Goal: Task Accomplishment & Management: Manage account settings

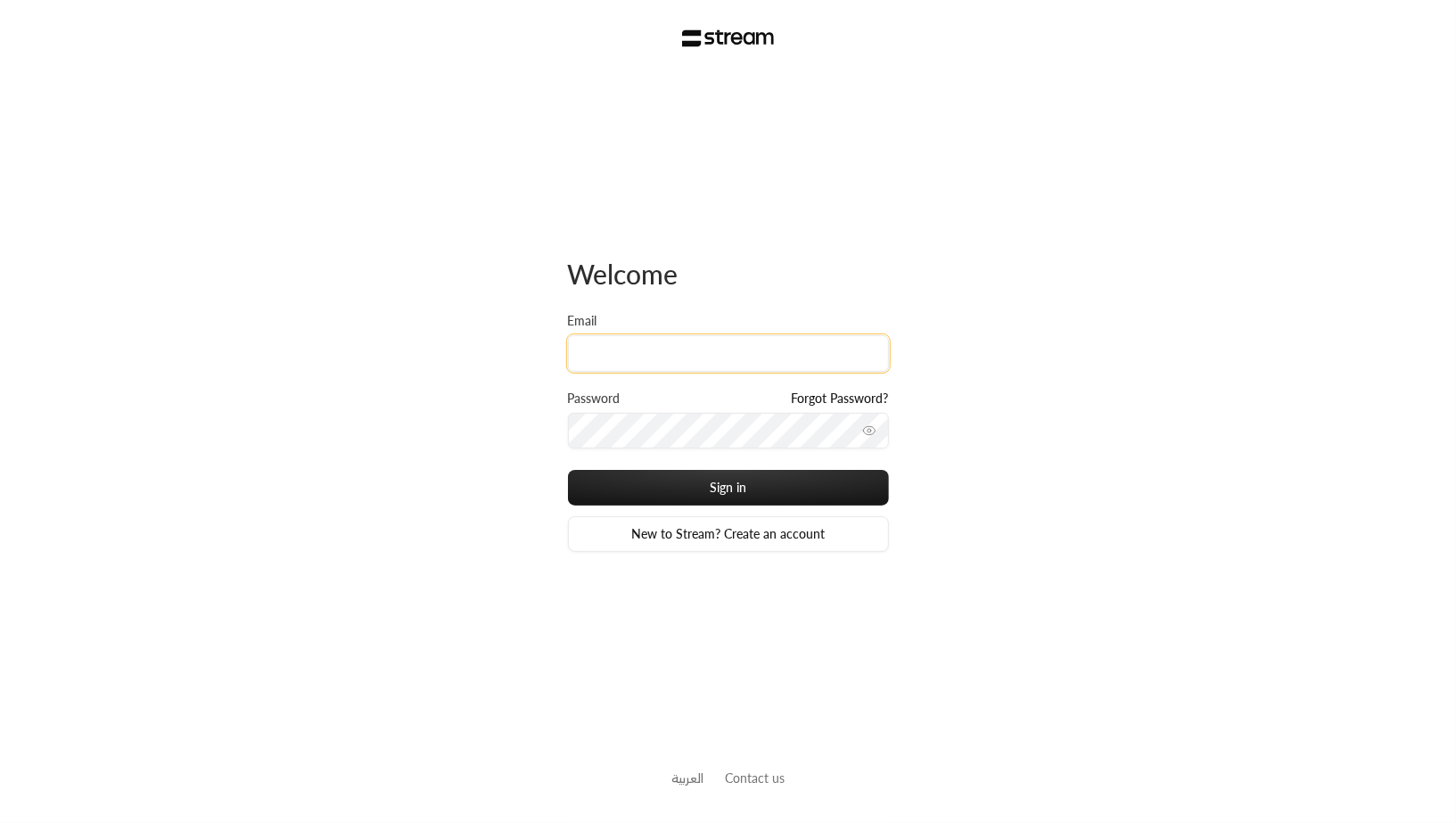
click at [742, 357] on input "Email" at bounding box center [728, 354] width 321 height 37
type input "[EMAIL_ADDRESS][DOMAIN_NAME]"
click at [657, 359] on input "[EMAIL_ADDRESS][DOMAIN_NAME]" at bounding box center [728, 354] width 321 height 37
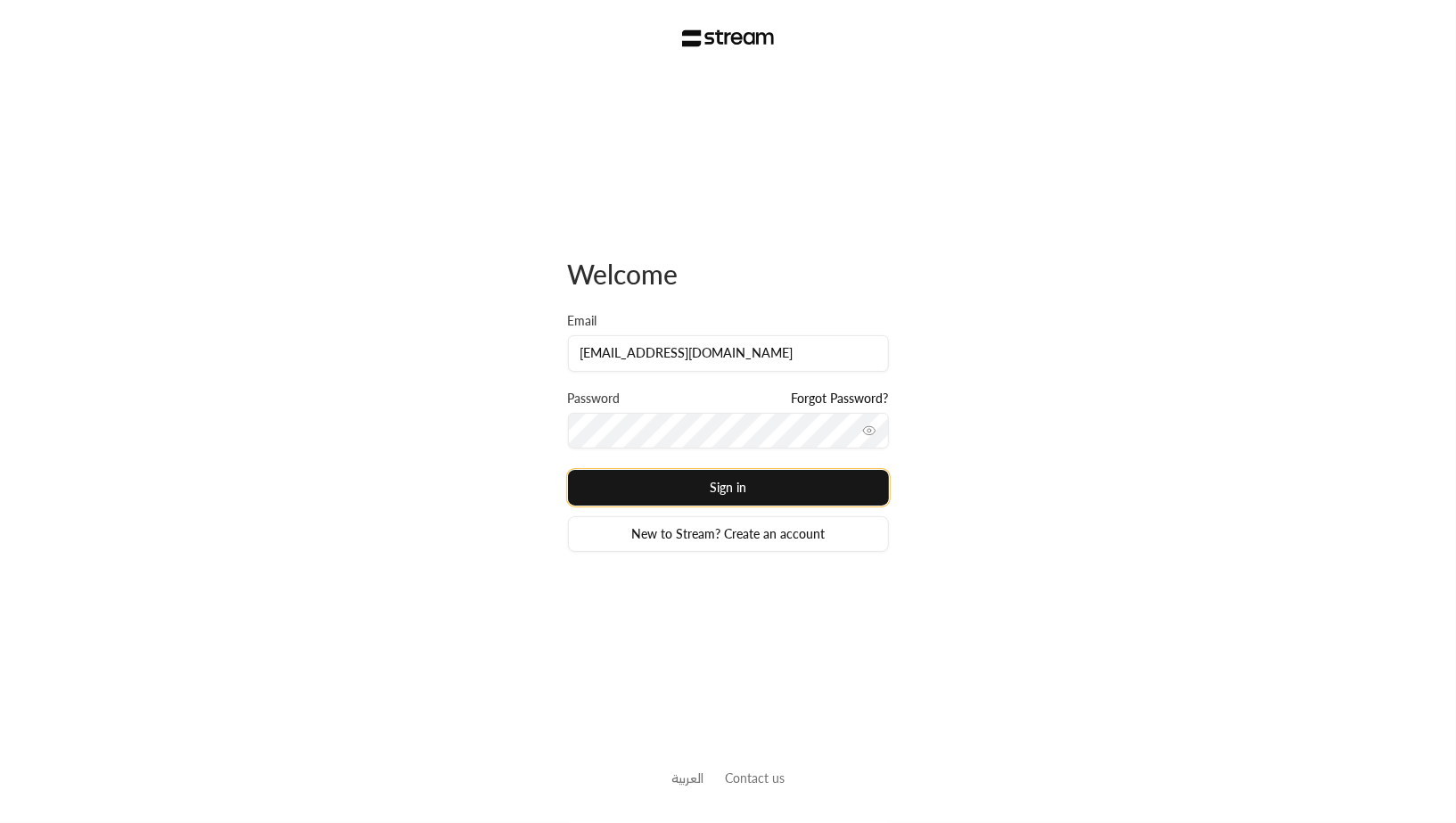
click at [752, 484] on button "Sign in" at bounding box center [728, 488] width 321 height 36
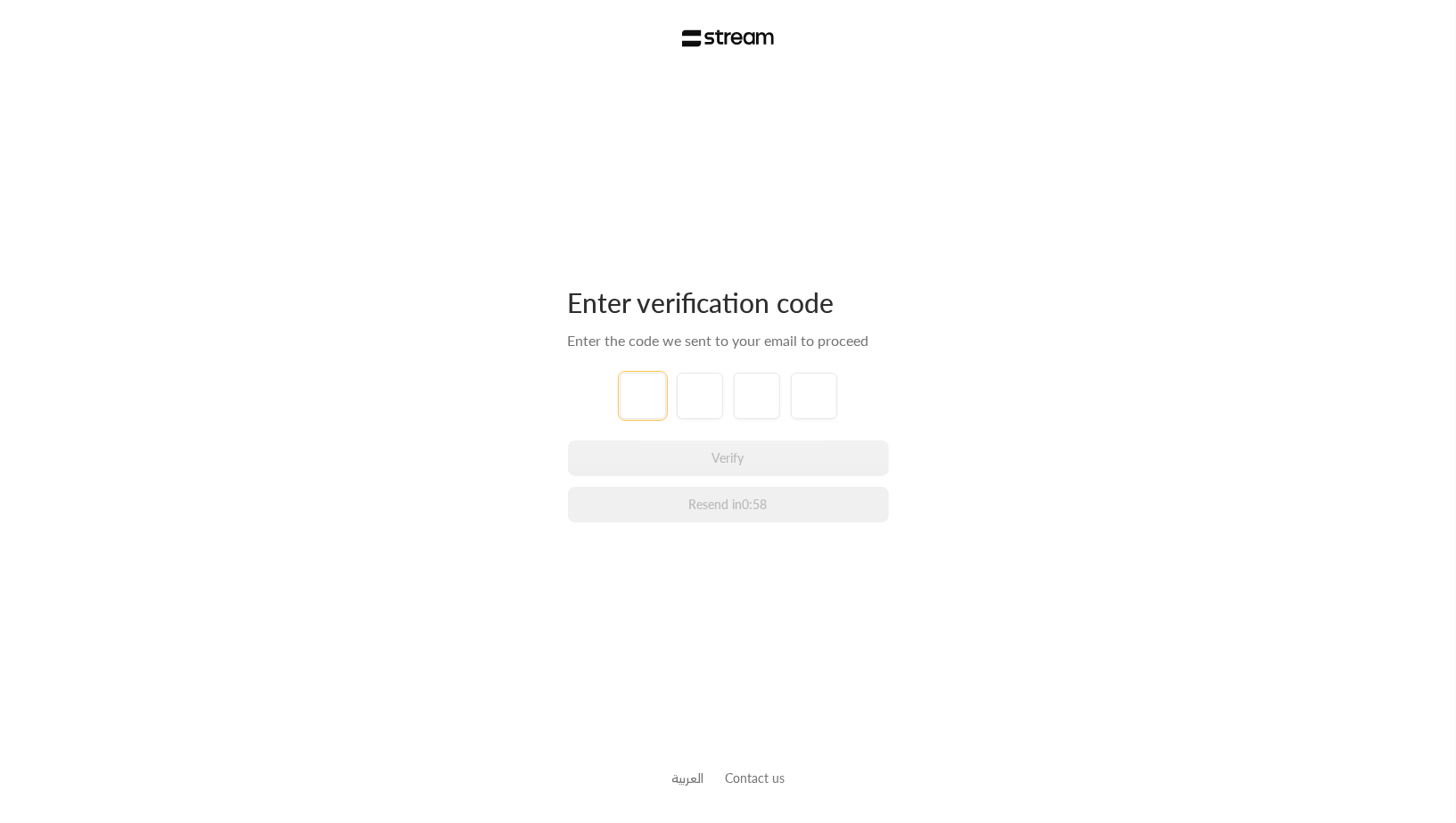
click at [636, 397] on input "tel" at bounding box center [643, 396] width 46 height 46
type input "9"
type input "8"
type input "5"
type input "1"
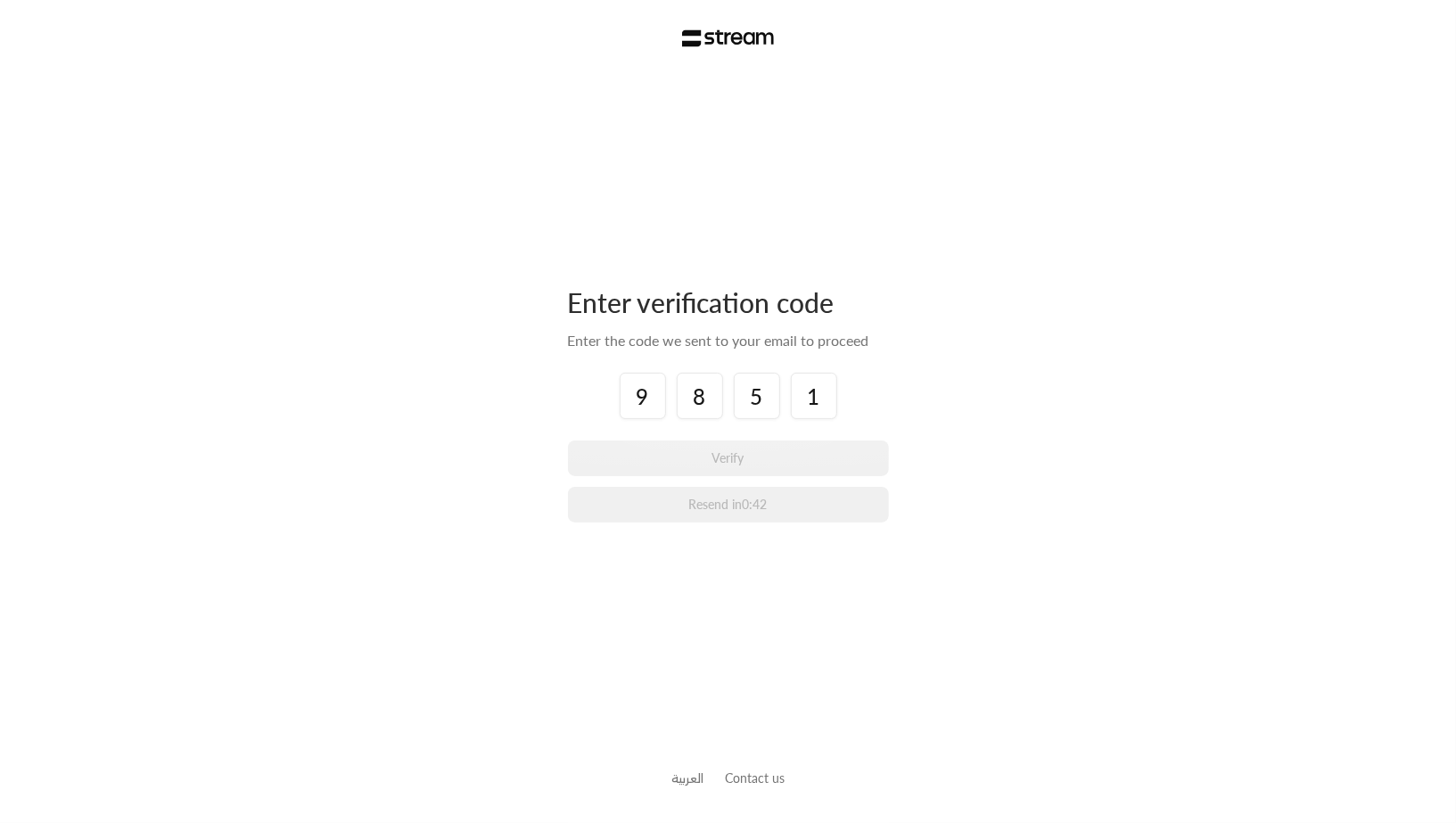
click at [916, 427] on div "Enter verification code Enter the code we sent to your email to proceed 9 8 5 1…" at bounding box center [728, 411] width 1456 height 823
